Goal: Contribute content: Add original content to the website for others to see

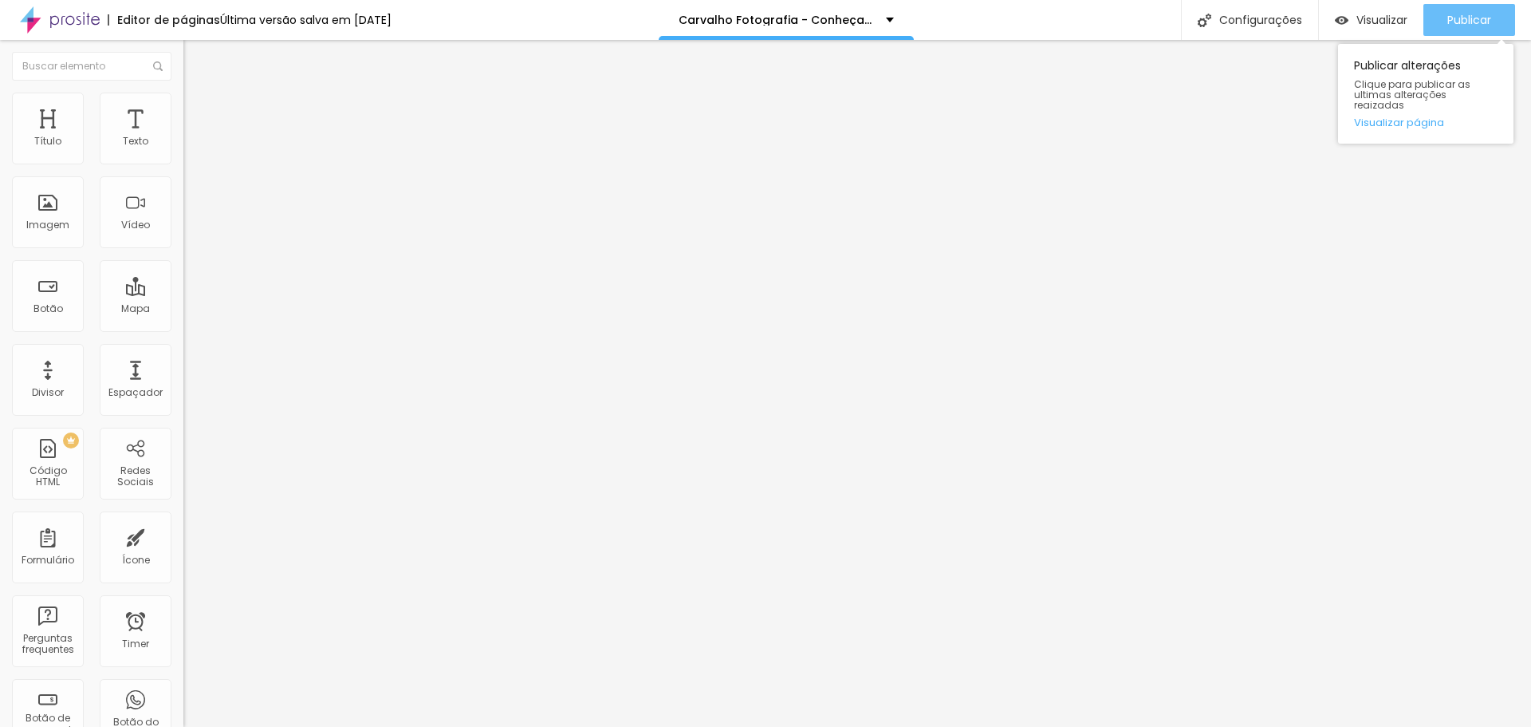
click at [1445, 26] on button "Publicar" at bounding box center [1470, 20] width 92 height 32
click at [1457, 19] on span "Publicar" at bounding box center [1470, 20] width 44 height 13
click at [1457, 24] on span "Publicar" at bounding box center [1470, 20] width 44 height 13
click at [1448, 26] on span "Publicar" at bounding box center [1470, 20] width 44 height 13
click at [1460, 18] on span "Publicar" at bounding box center [1470, 20] width 44 height 13
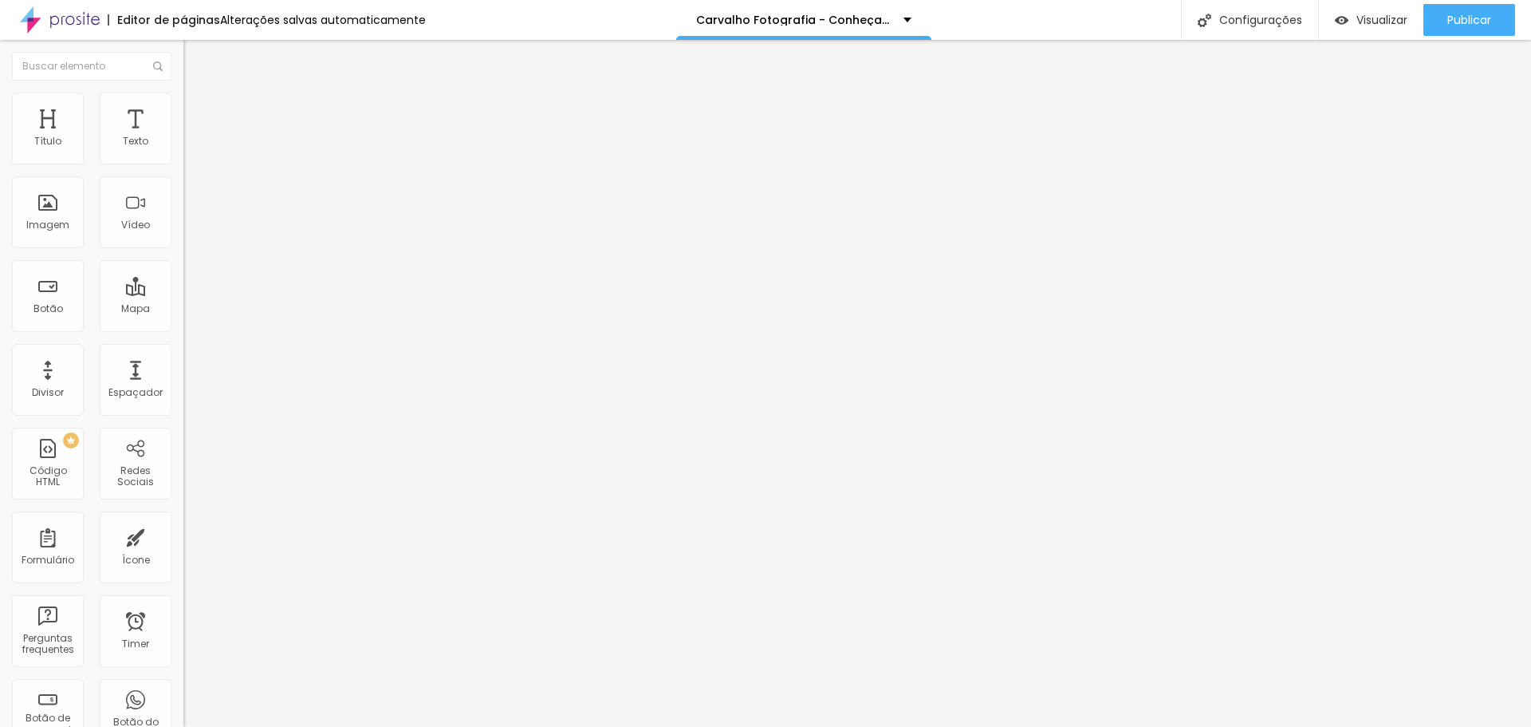
click at [183, 153] on button "button" at bounding box center [194, 144] width 22 height 17
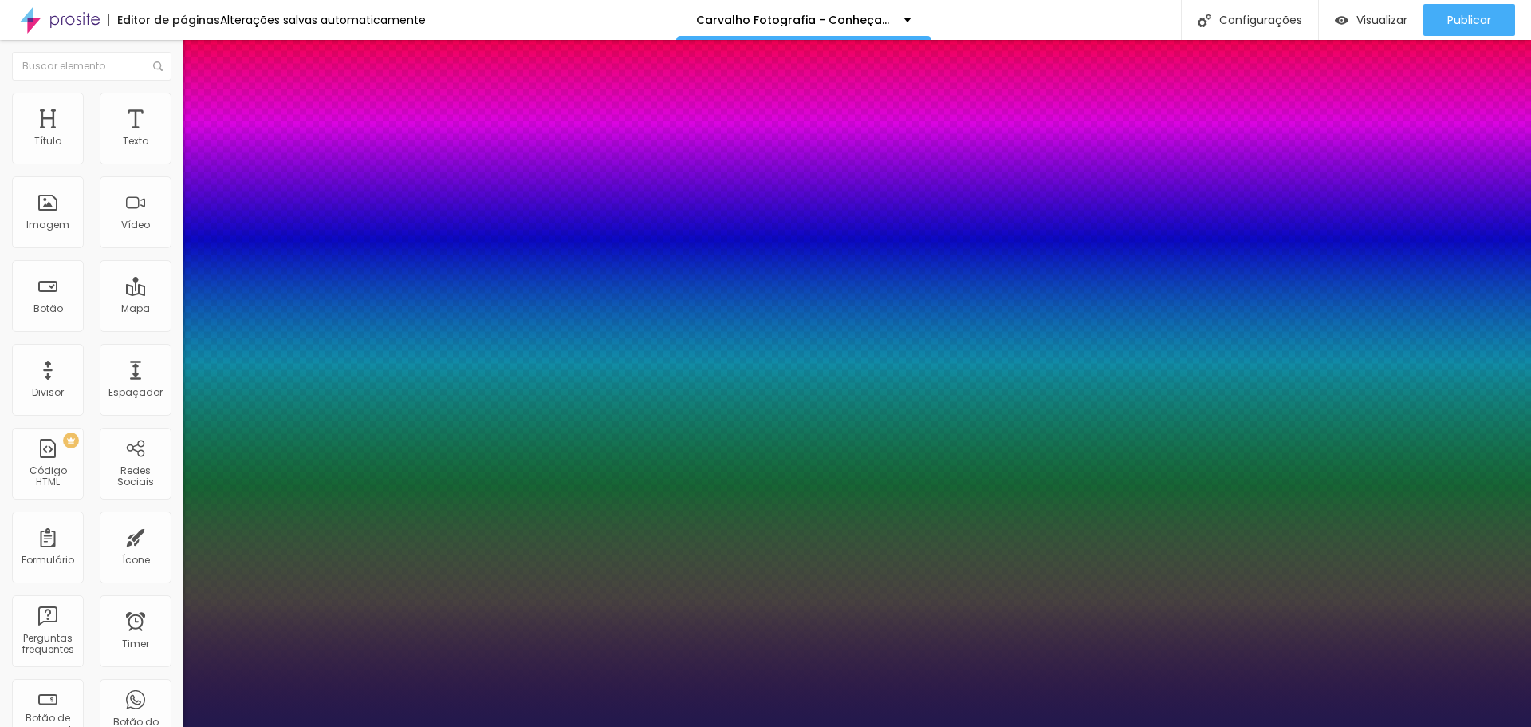
type input "1"
type input "8"
type input "2"
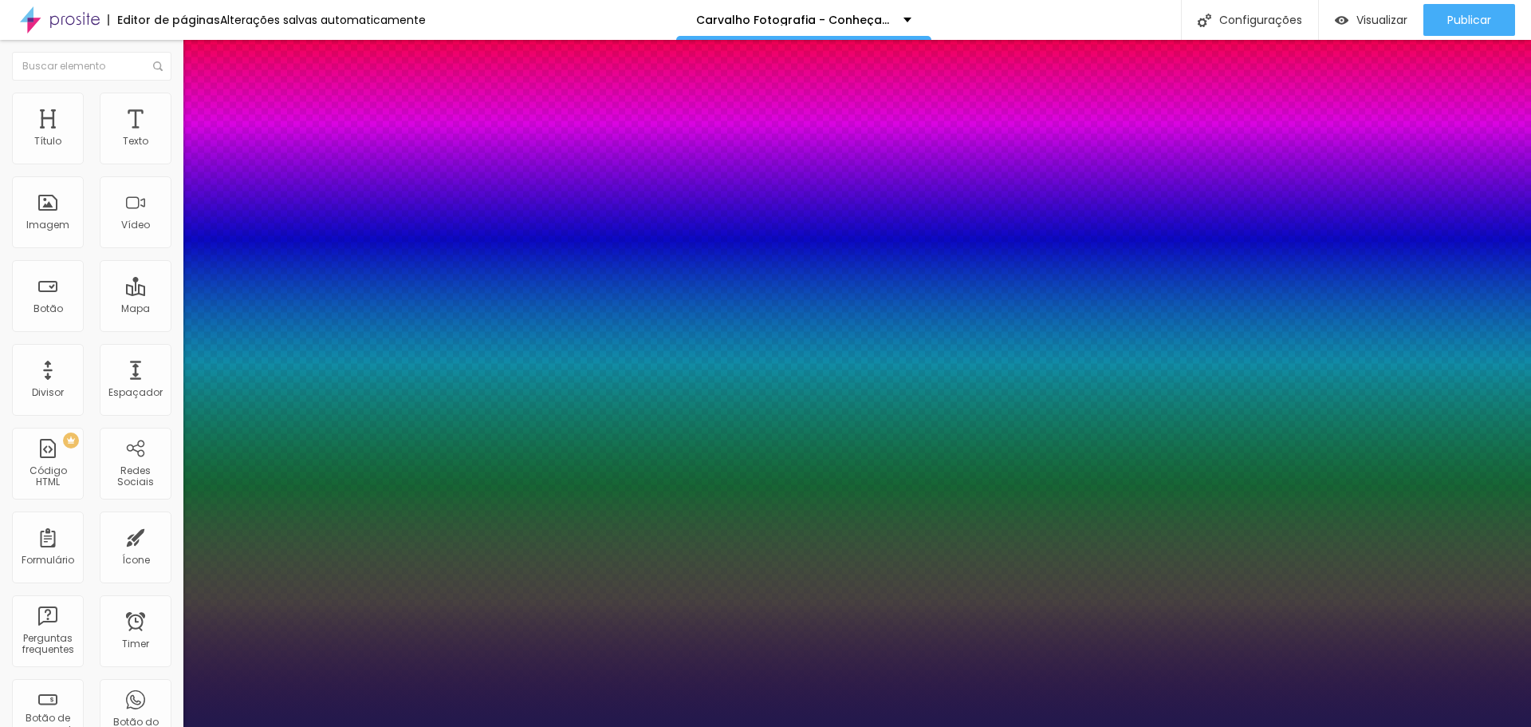
type input "1"
type input "20"
type input "1"
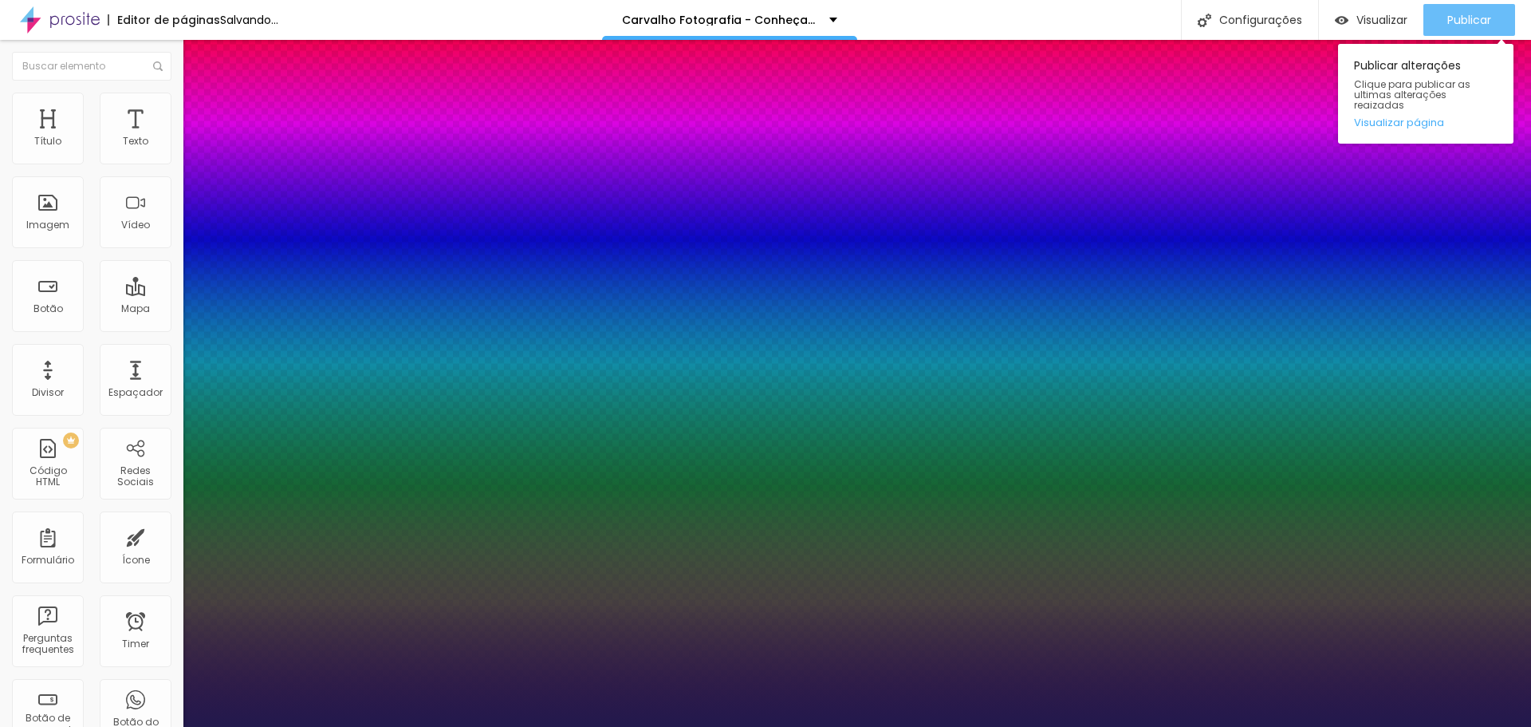
type input "20"
click at [1458, 726] on div at bounding box center [765, 727] width 1531 height 0
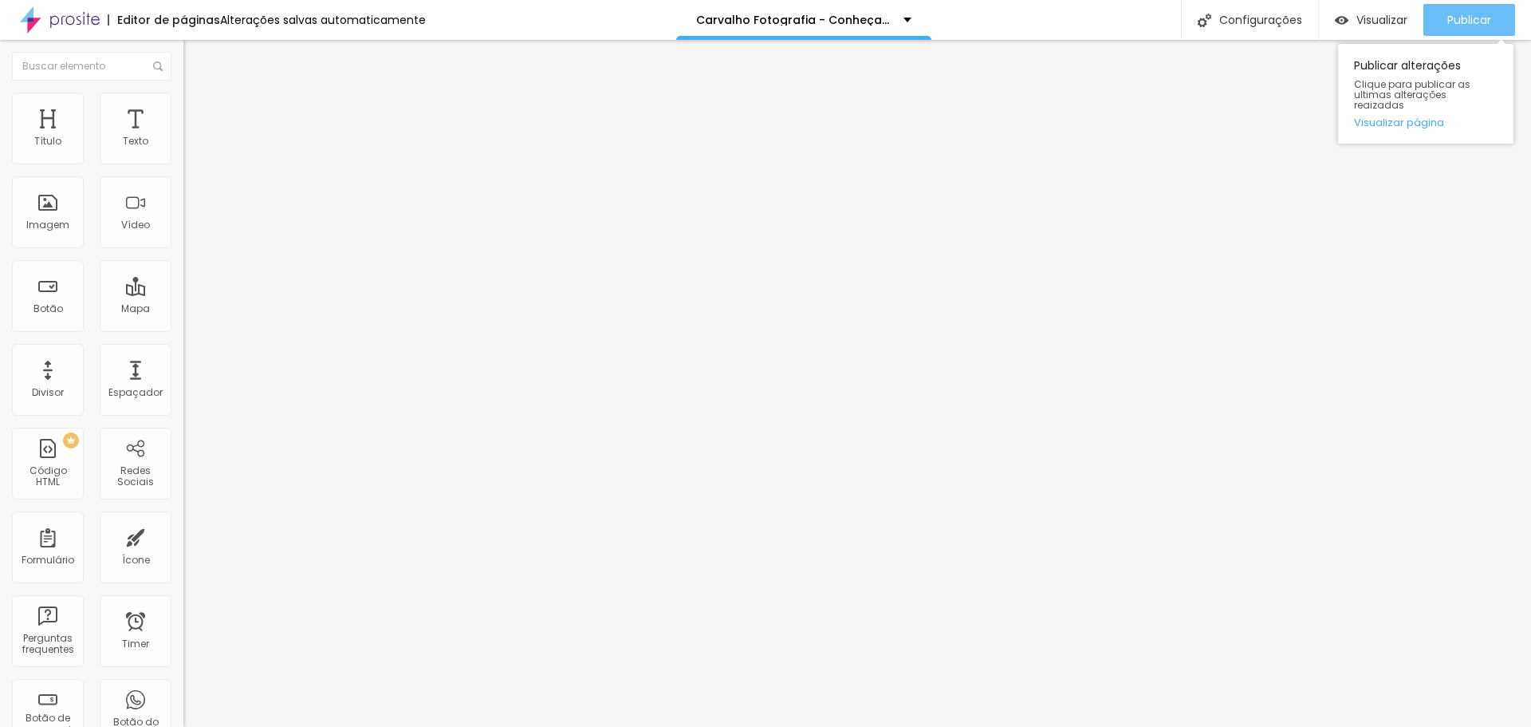
click at [1460, 22] on span "Publicar" at bounding box center [1470, 20] width 44 height 13
click at [1456, 17] on span "Publicar" at bounding box center [1470, 20] width 44 height 13
click at [1472, 34] on div "Publicar" at bounding box center [1470, 20] width 44 height 32
drag, startPoint x: 1453, startPoint y: 26, endPoint x: 1432, endPoint y: 24, distance: 21.6
click at [1453, 25] on span "Publicar" at bounding box center [1470, 20] width 44 height 13
